Goal: Task Accomplishment & Management: Manage account settings

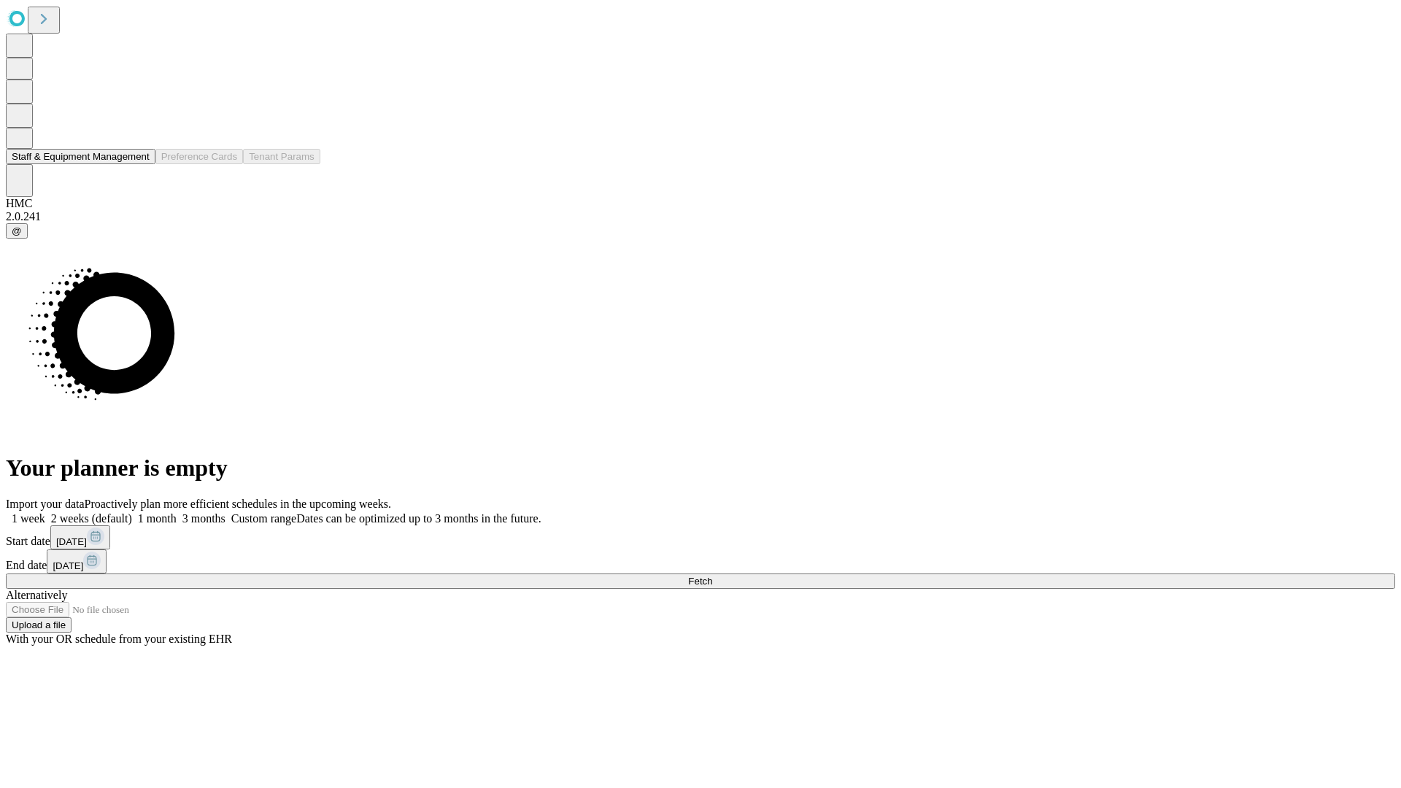
click at [136, 164] on button "Staff & Equipment Management" at bounding box center [81, 156] width 150 height 15
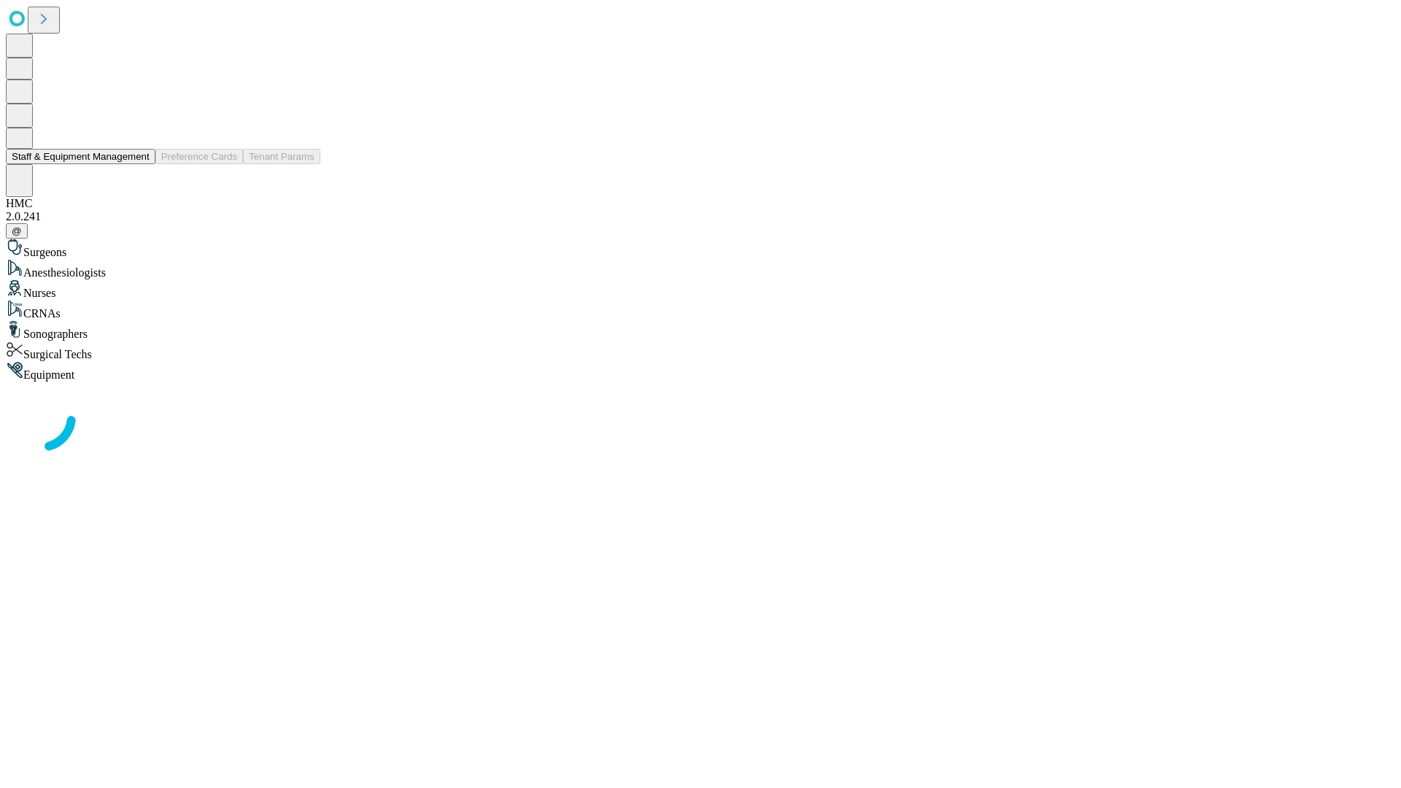
click at [139, 164] on button "Staff & Equipment Management" at bounding box center [81, 156] width 150 height 15
